Goal: Task Accomplishment & Management: Use online tool/utility

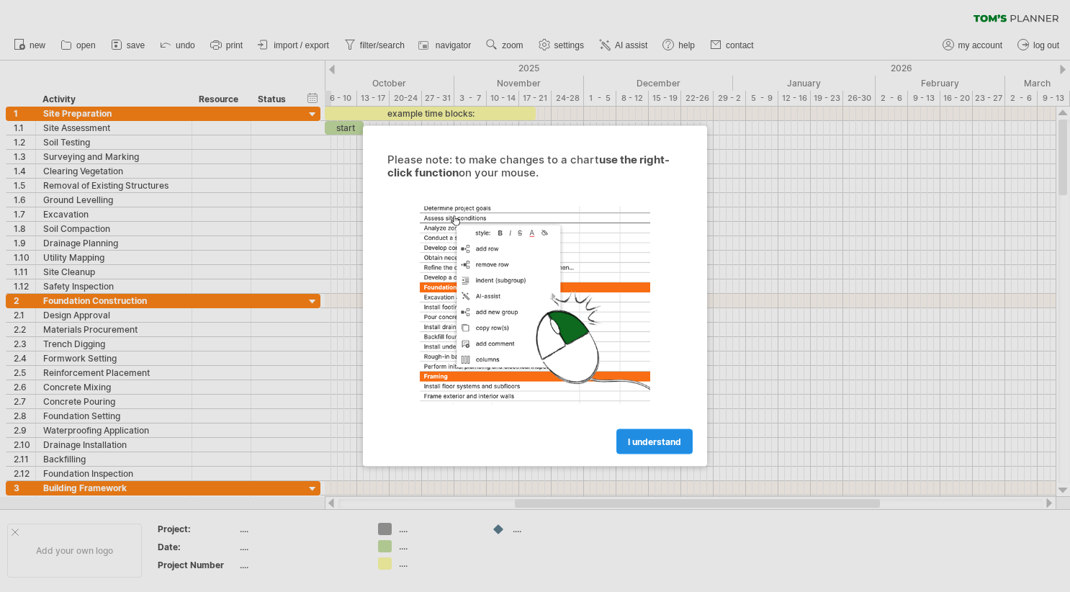
click at [660, 442] on span "I understand" at bounding box center [654, 441] width 53 height 11
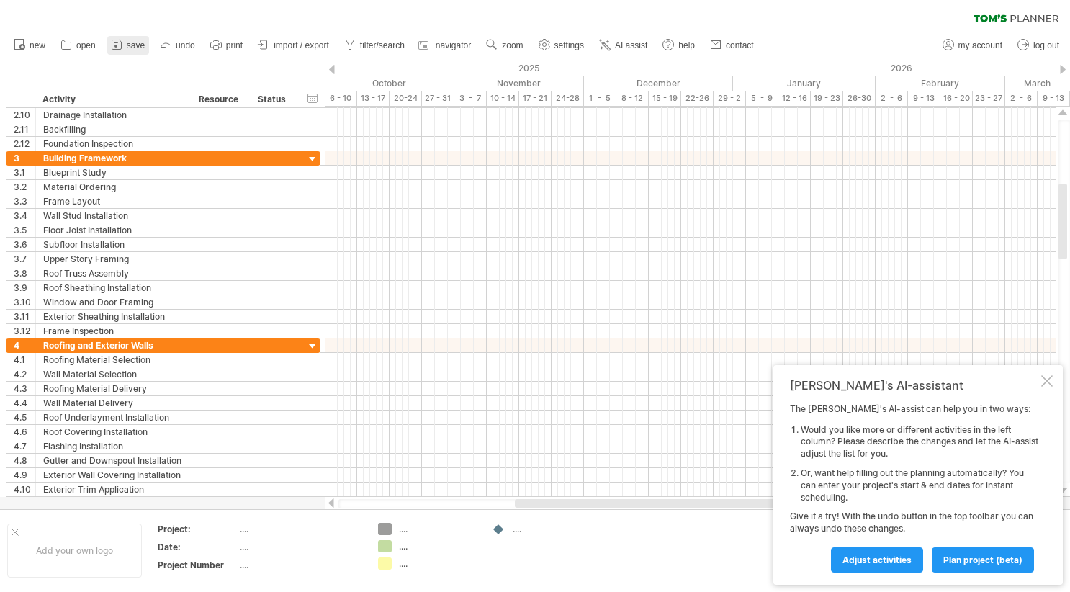
click at [125, 45] on link "save" at bounding box center [128, 45] width 42 height 19
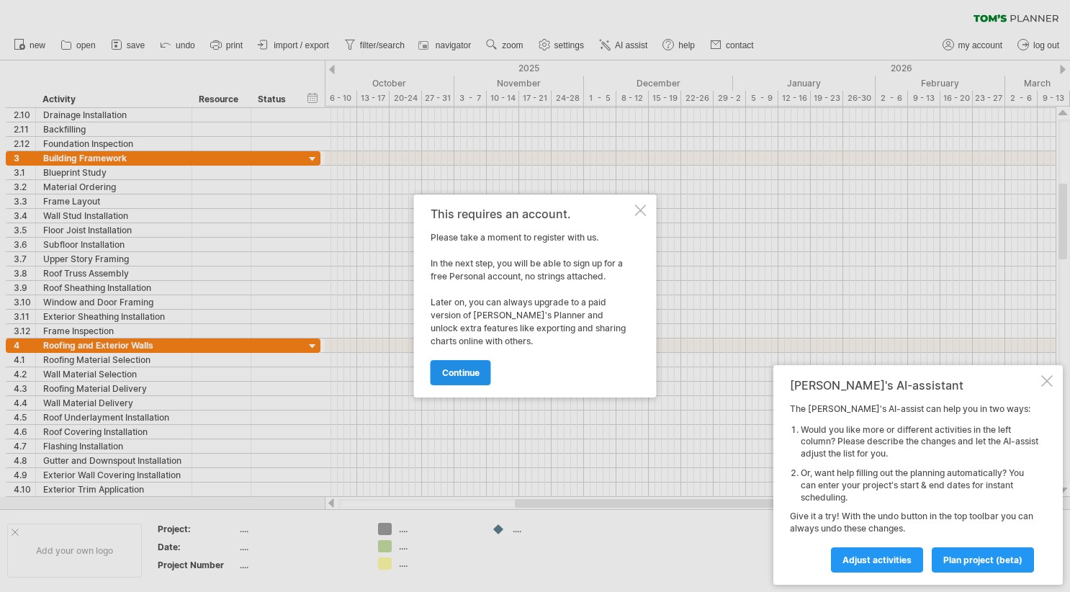
click at [451, 372] on span "continue" at bounding box center [460, 372] width 37 height 11
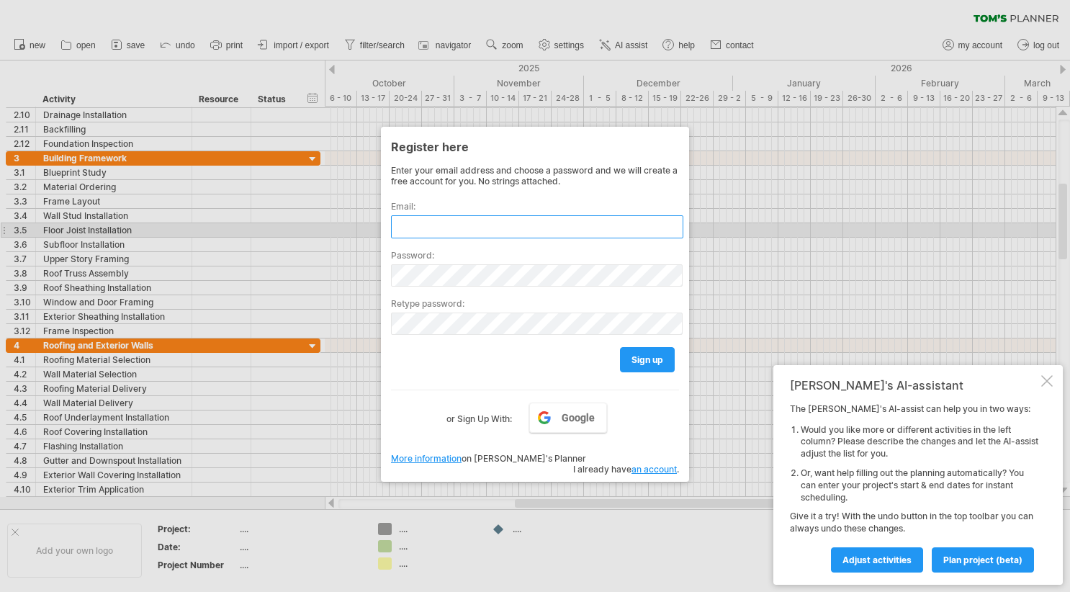
click at [437, 226] on input "text" at bounding box center [537, 226] width 292 height 23
type input "*"
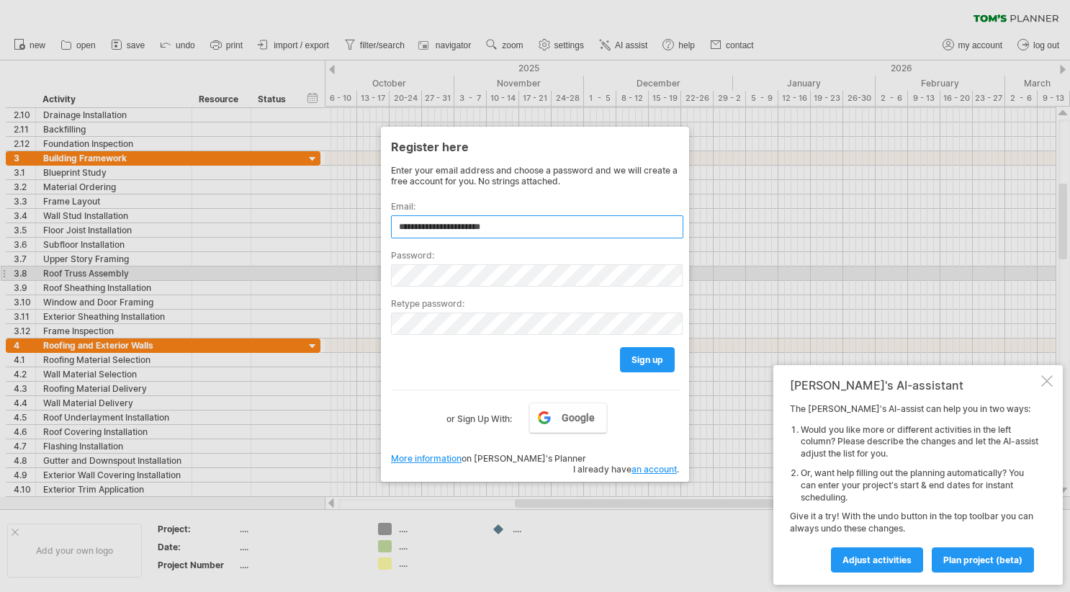
type input "**********"
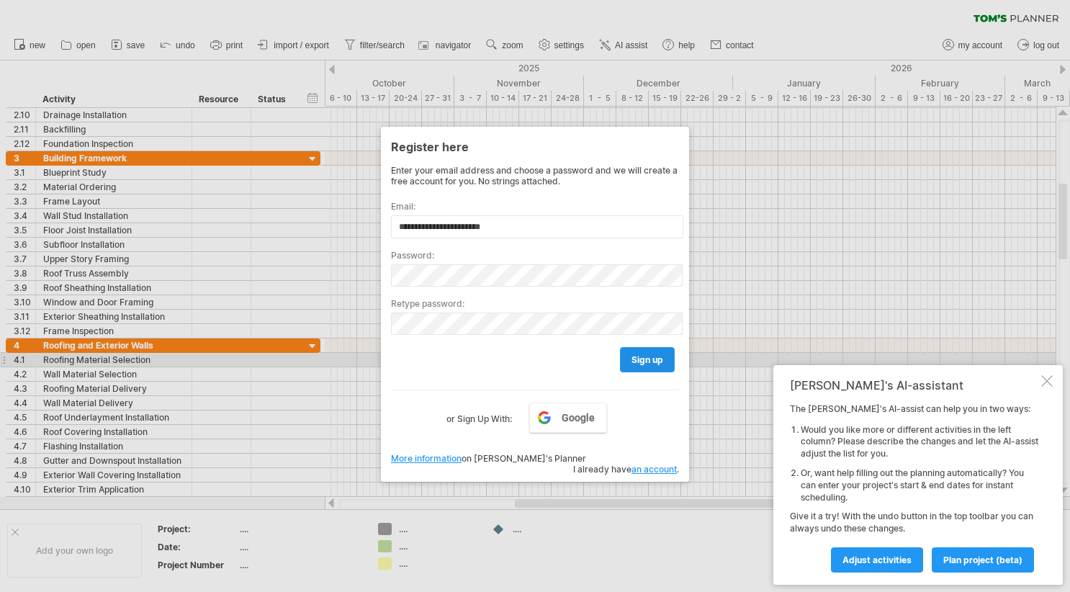
click at [646, 354] on span "sign up" at bounding box center [647, 359] width 32 height 11
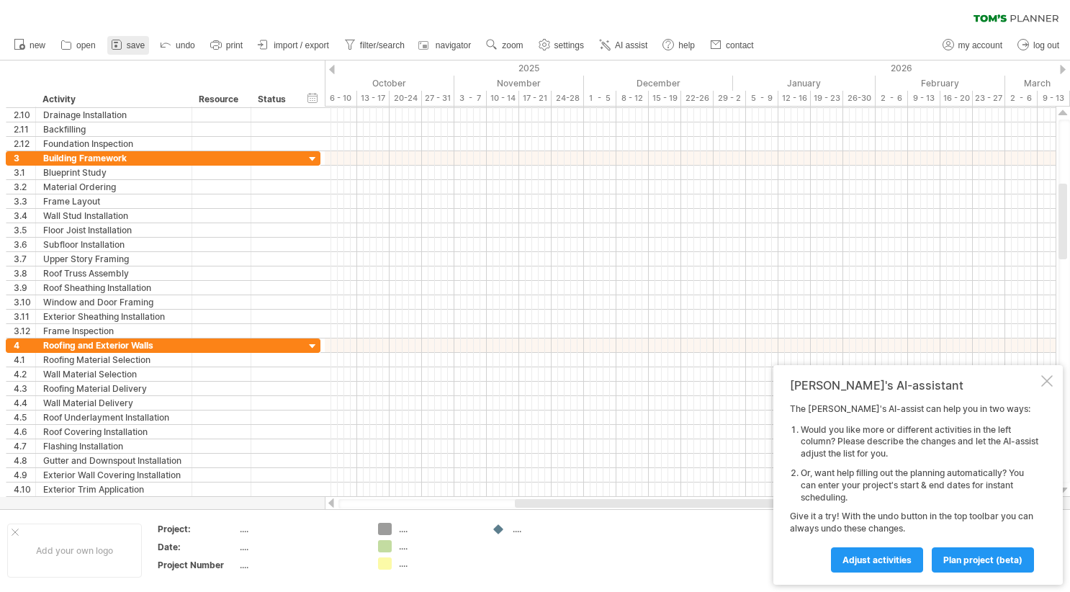
click at [135, 46] on span "save" at bounding box center [136, 45] width 18 height 10
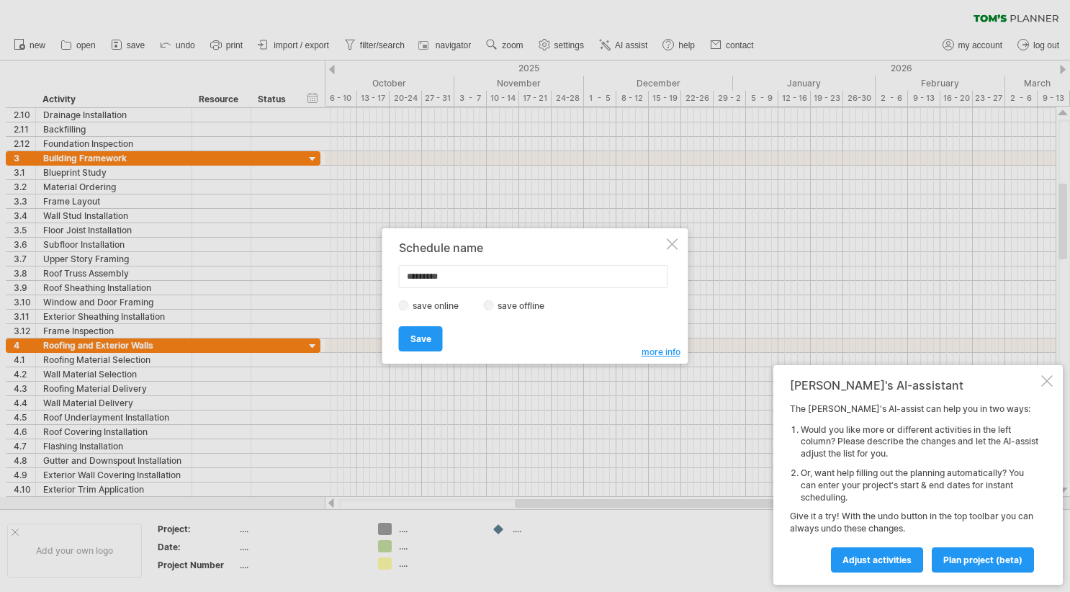
type input "*********"
click at [415, 336] on span "Save" at bounding box center [420, 338] width 21 height 11
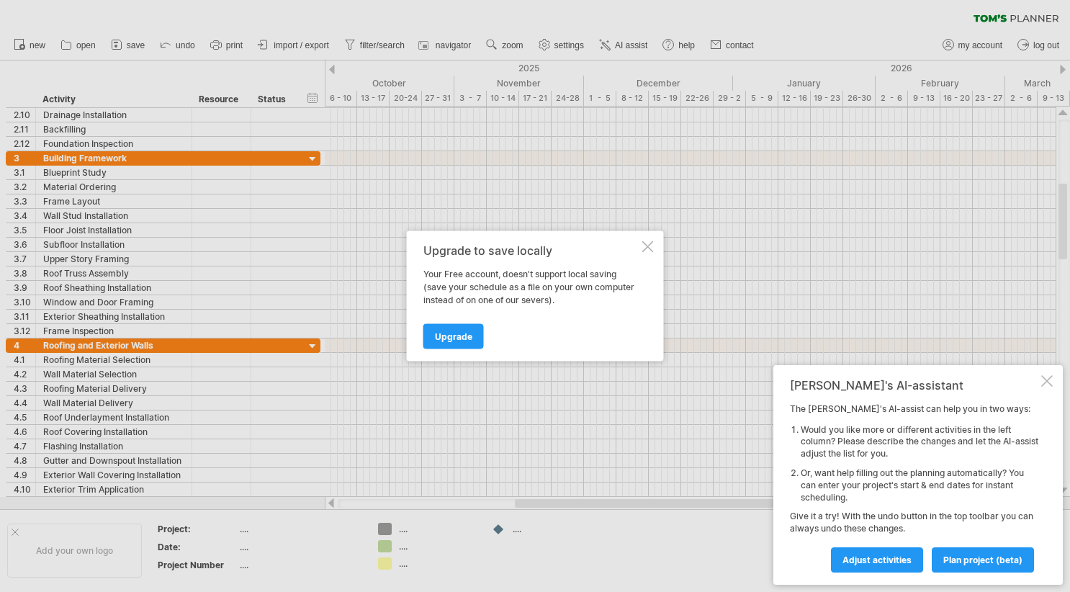
click at [644, 248] on div at bounding box center [648, 247] width 12 height 12
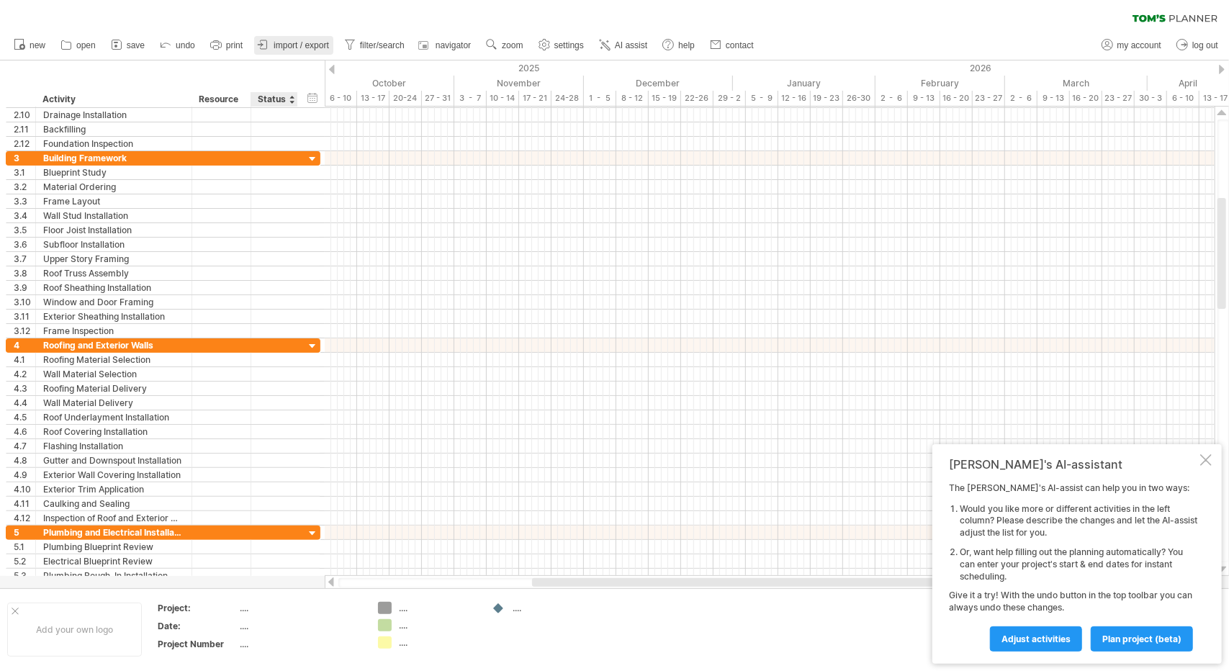
click at [305, 51] on link "import / export" at bounding box center [293, 45] width 79 height 19
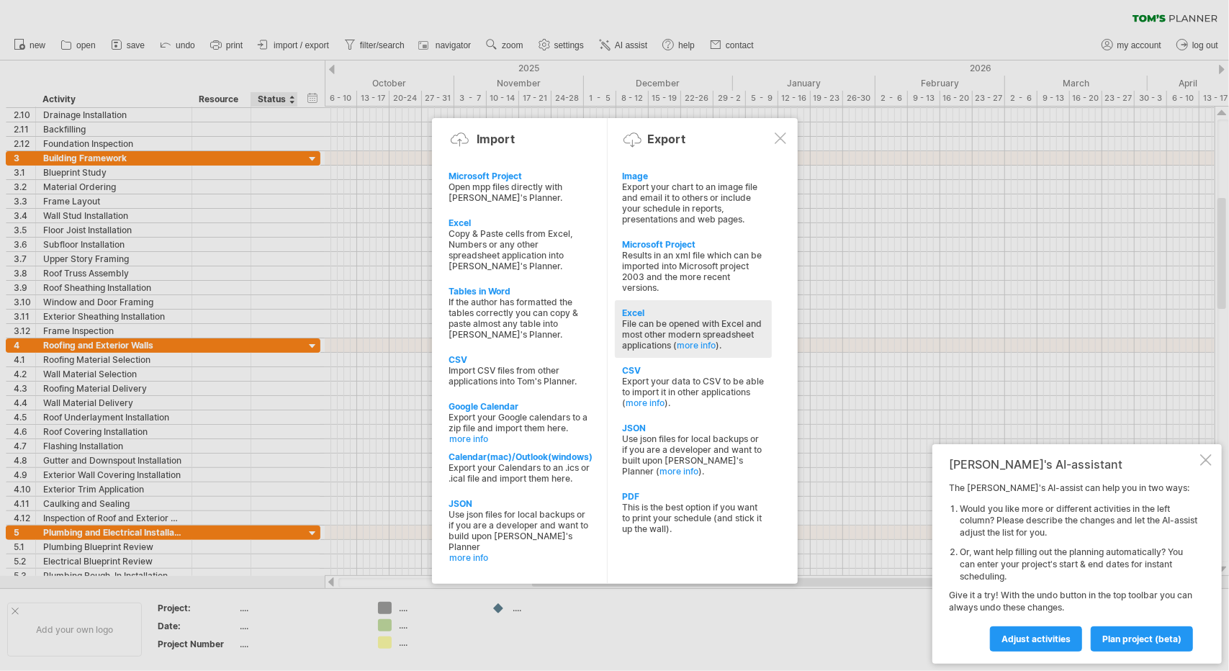
click at [657, 322] on div "File can be opened with Excel and most other modern spreadsheet applications ( …" at bounding box center [693, 334] width 143 height 32
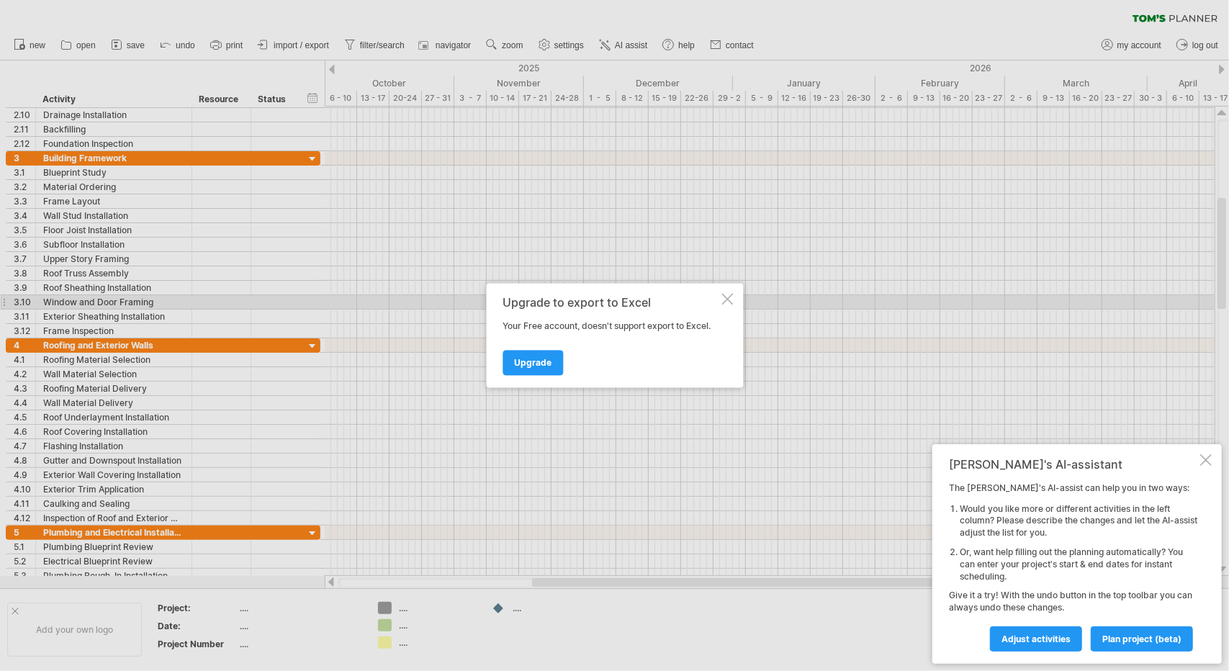
click at [723, 296] on div at bounding box center [727, 300] width 12 height 12
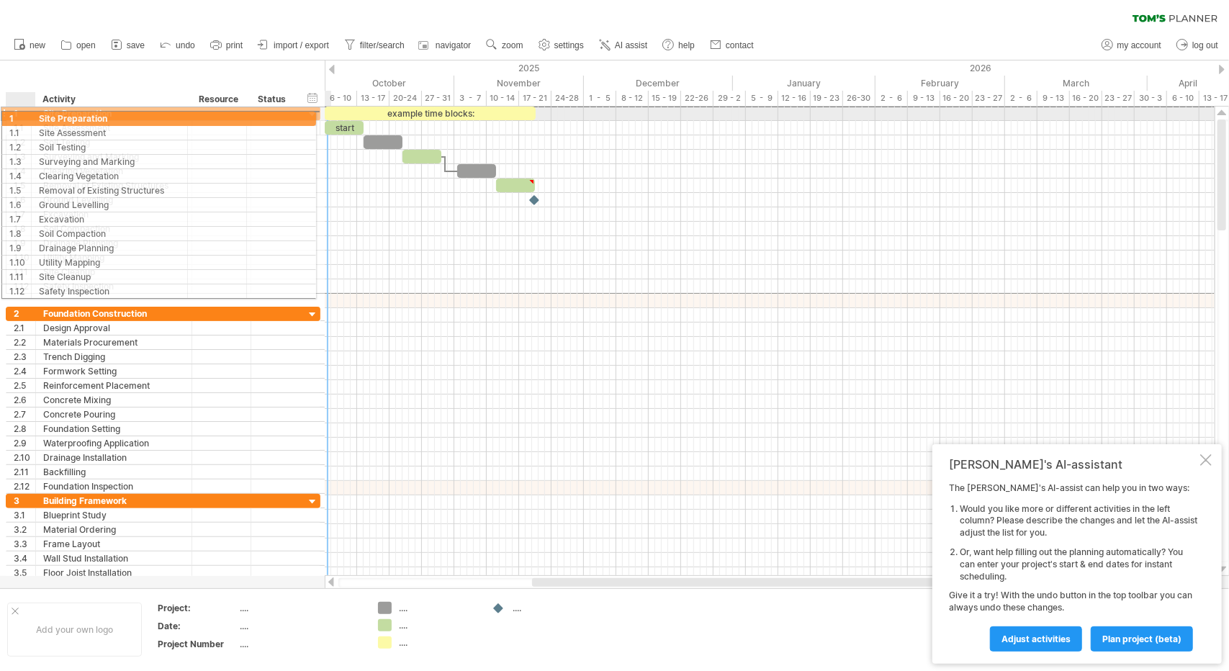
click at [14, 114] on div "1" at bounding box center [25, 114] width 22 height 14
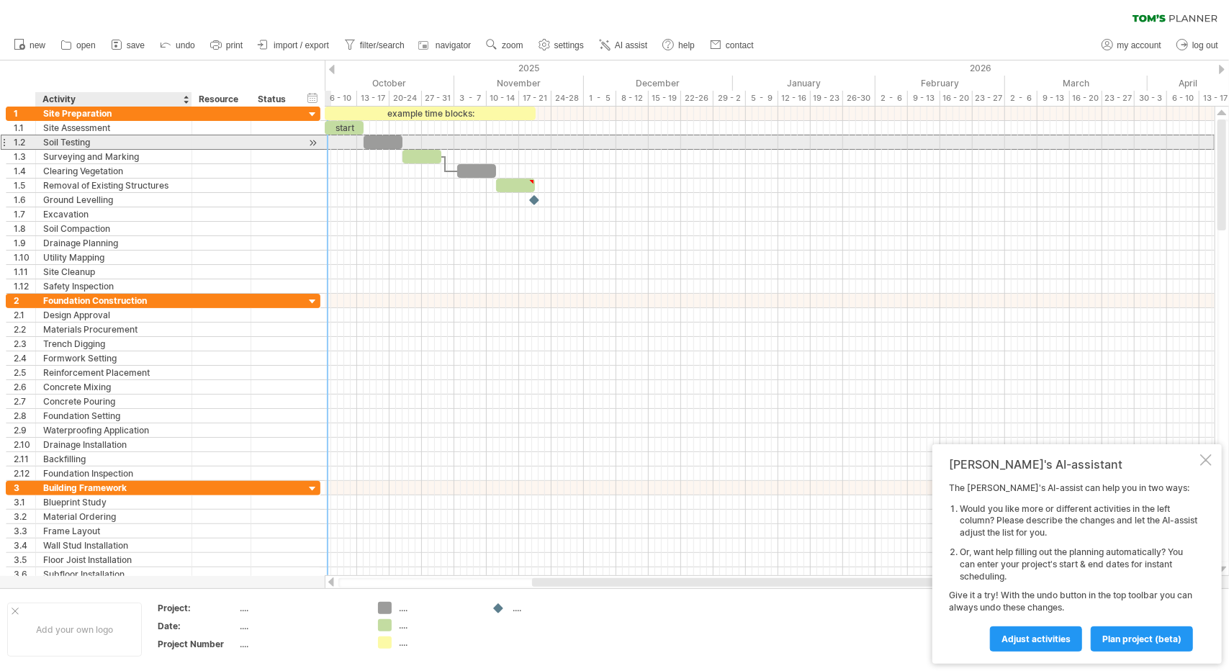
click at [72, 138] on div "Soil Testing" at bounding box center [113, 142] width 141 height 14
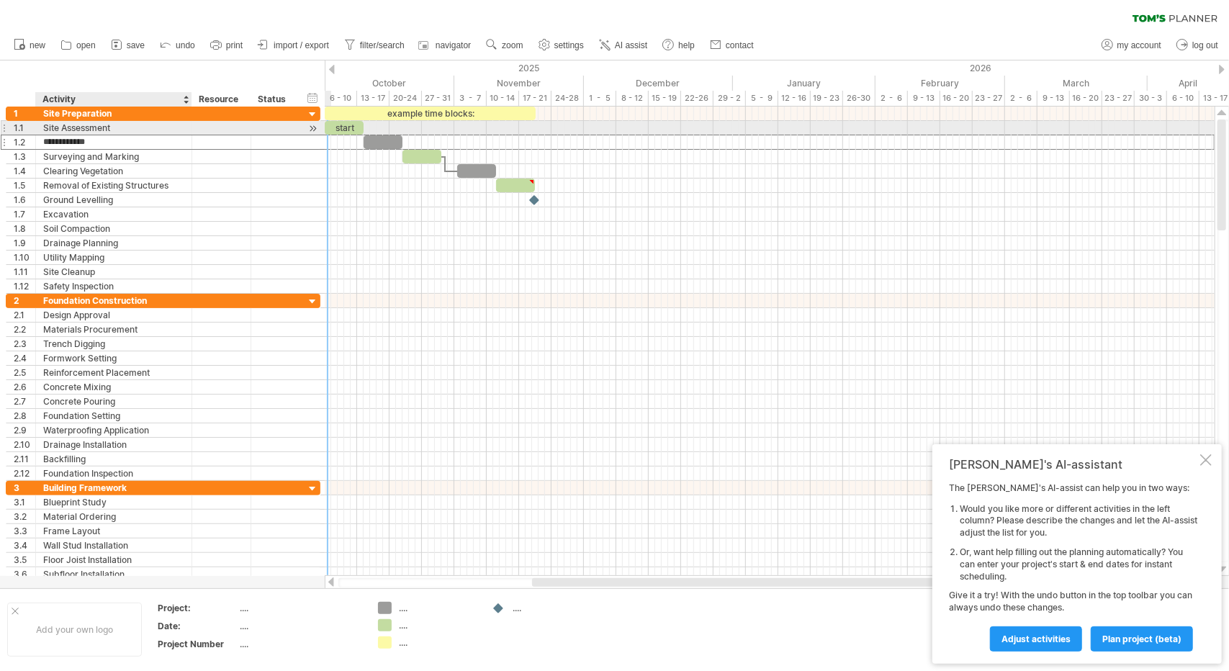
click at [53, 127] on div "Site Assessment" at bounding box center [113, 128] width 141 height 14
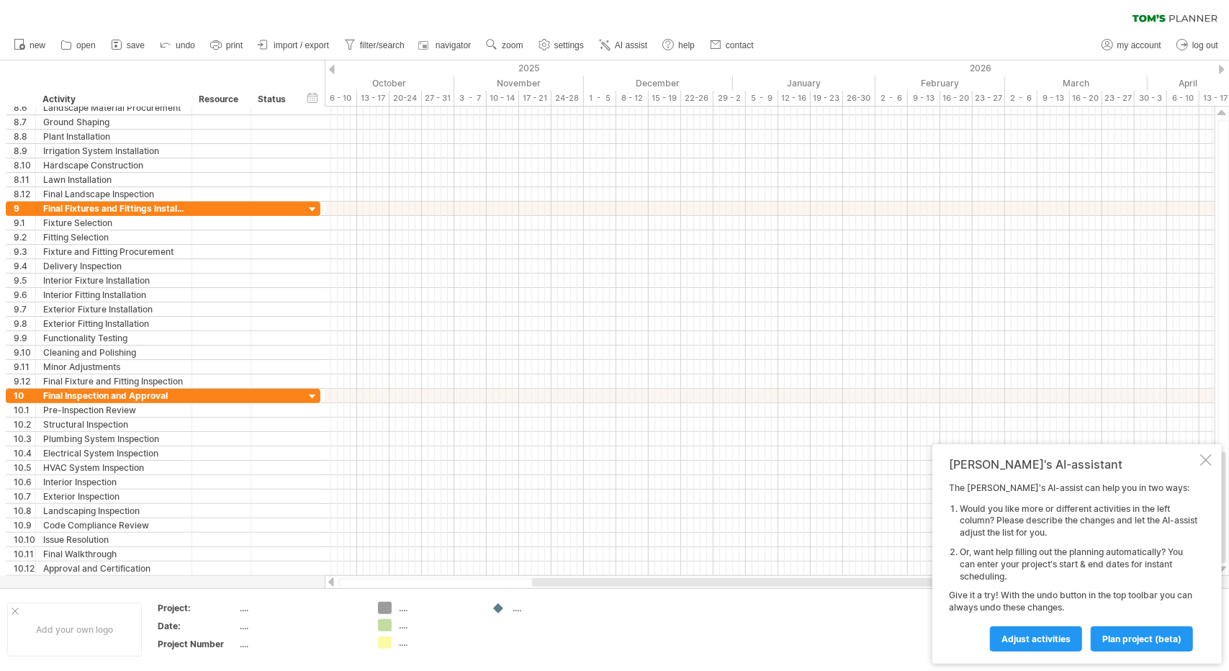
click at [857, 33] on div "new" at bounding box center [614, 45] width 1229 height 30
